Goal: Information Seeking & Learning: Learn about a topic

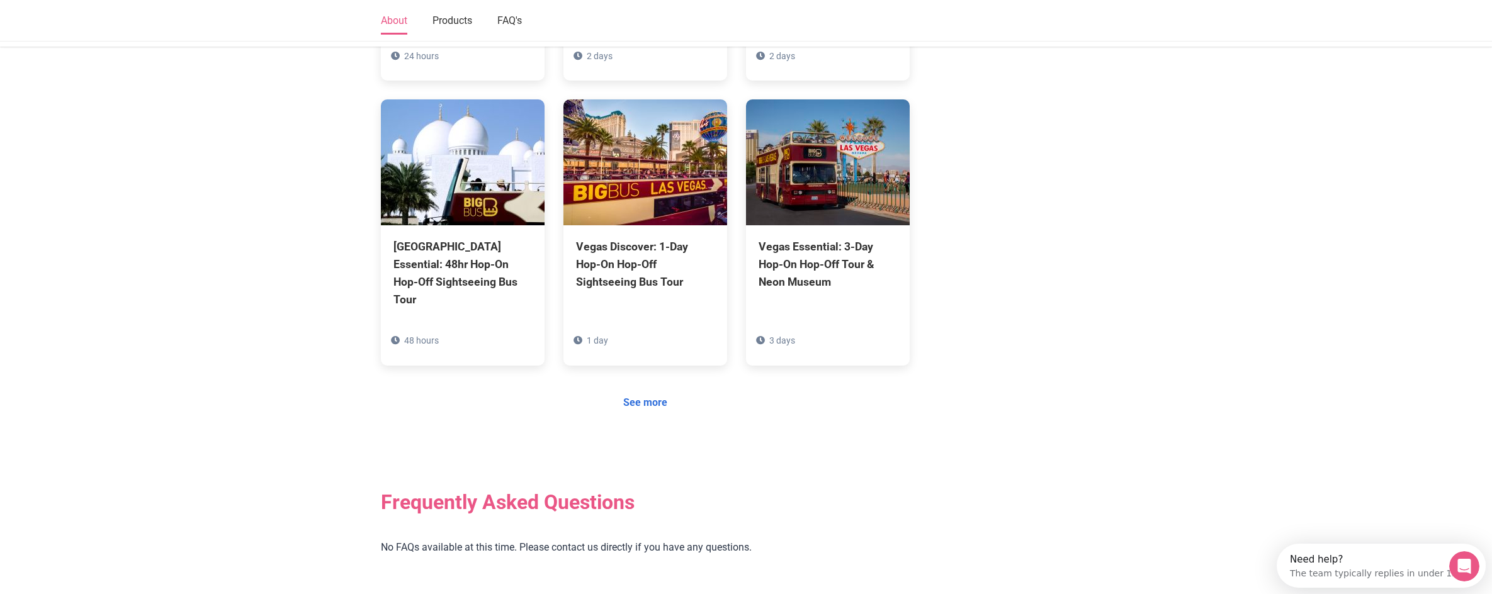
scroll to position [1132, 0]
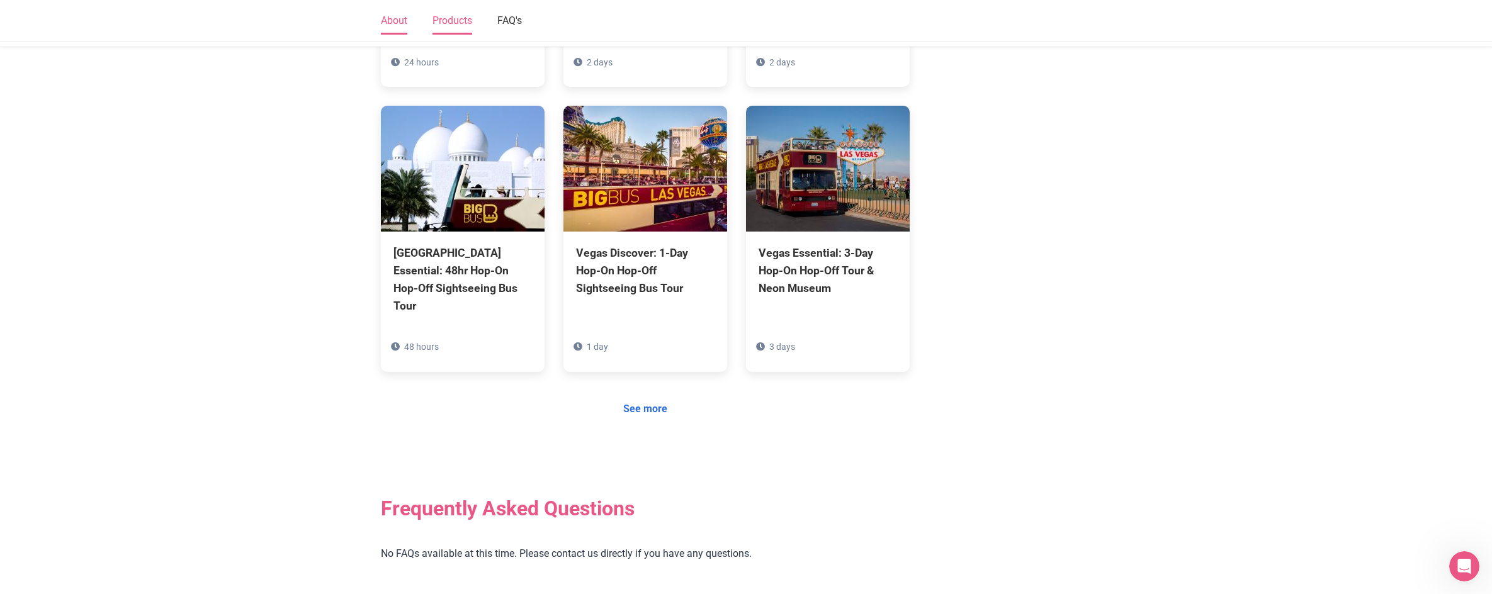
click at [454, 23] on link "Products" at bounding box center [452, 21] width 40 height 26
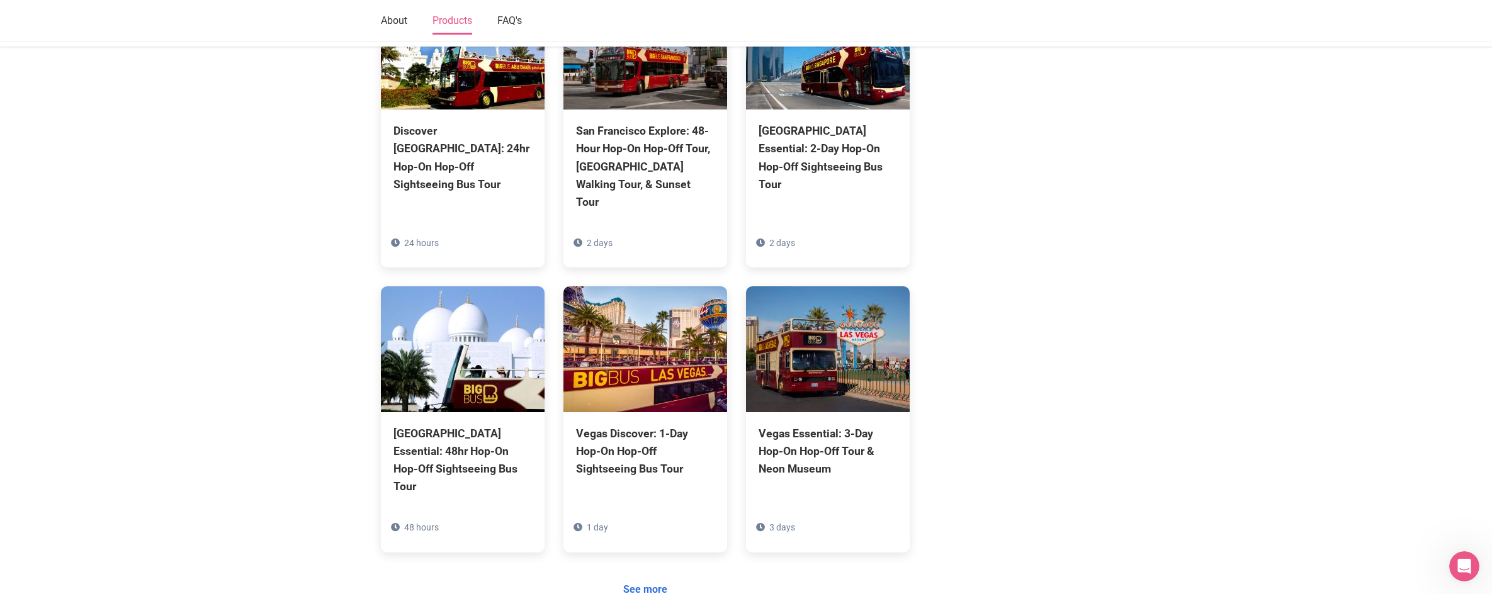
scroll to position [1007, 0]
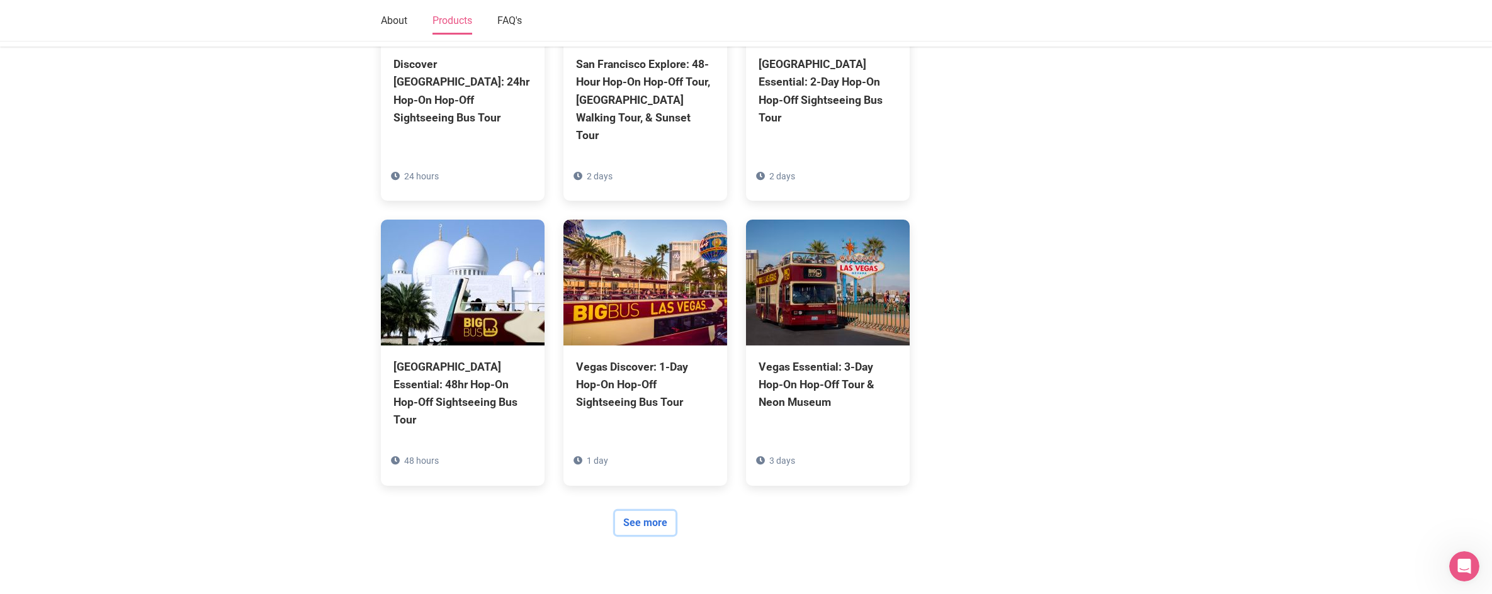
click at [633, 511] on link "See more" at bounding box center [645, 523] width 60 height 24
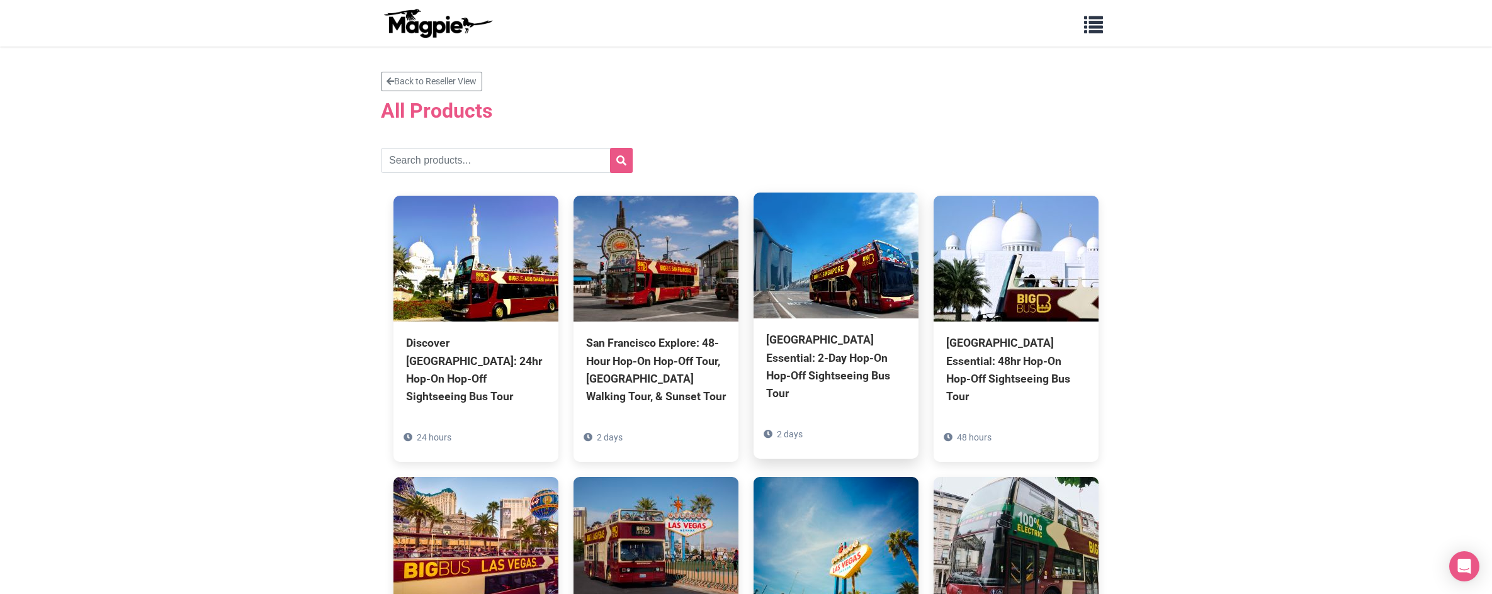
click at [826, 381] on div "[GEOGRAPHIC_DATA] Essential: 2-Day Hop-On Hop-Off Sightseeing Bus Tour" at bounding box center [836, 366] width 140 height 71
